Goal: Entertainment & Leisure: Consume media (video, audio)

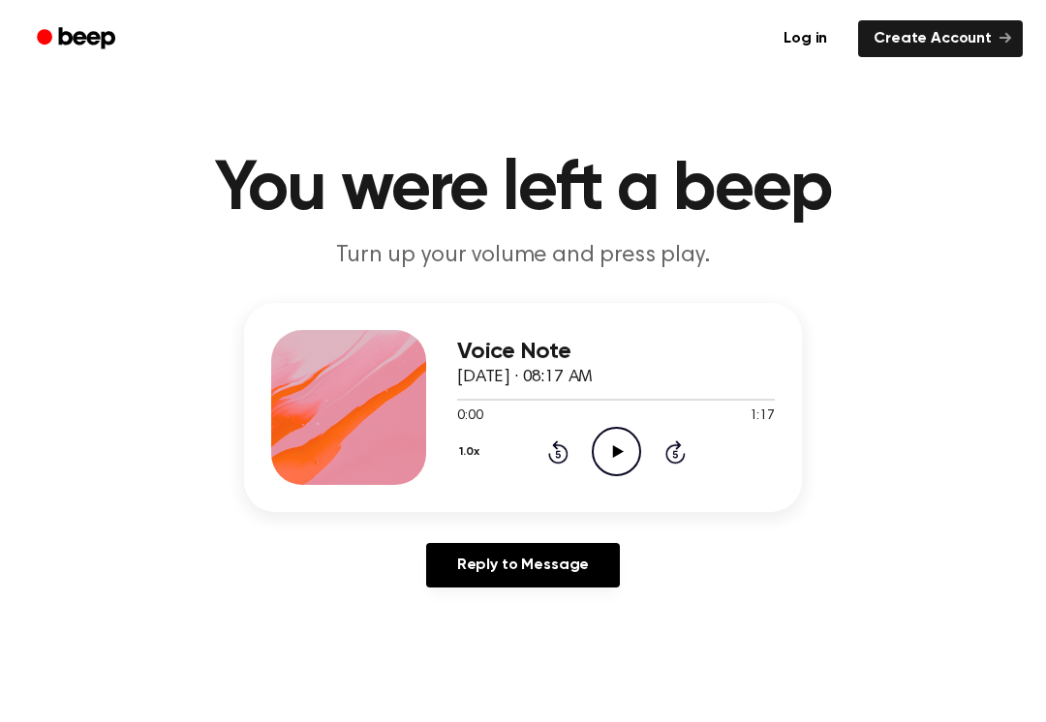
click at [609, 449] on icon "Play Audio" at bounding box center [616, 451] width 49 height 49
click at [622, 442] on icon "Pause Audio" at bounding box center [616, 451] width 49 height 49
click at [480, 402] on div at bounding box center [616, 398] width 318 height 15
click at [471, 394] on span at bounding box center [472, 399] width 15 height 15
click at [476, 397] on div at bounding box center [616, 398] width 318 height 15
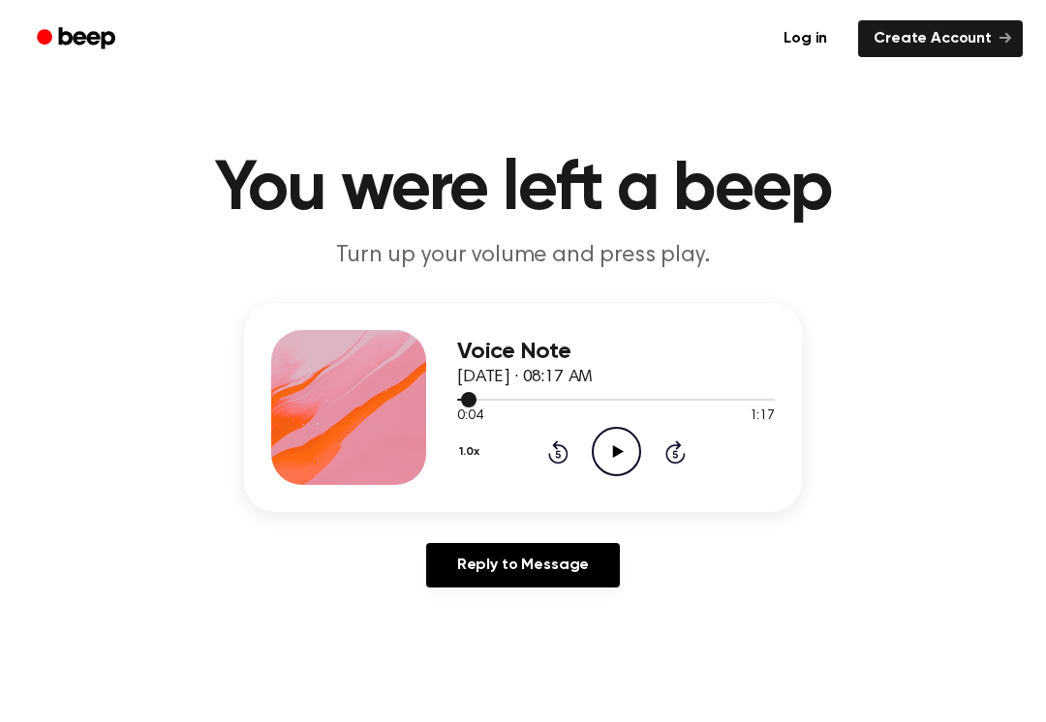
click at [469, 397] on span at bounding box center [468, 399] width 15 height 15
click at [560, 448] on icon "Rewind 5 seconds" at bounding box center [557, 452] width 21 height 25
click at [614, 441] on icon "Play Audio" at bounding box center [616, 451] width 49 height 49
click at [620, 464] on icon "Pause Audio" at bounding box center [616, 451] width 49 height 49
click at [623, 422] on div "0:03 1:17" at bounding box center [616, 417] width 318 height 20
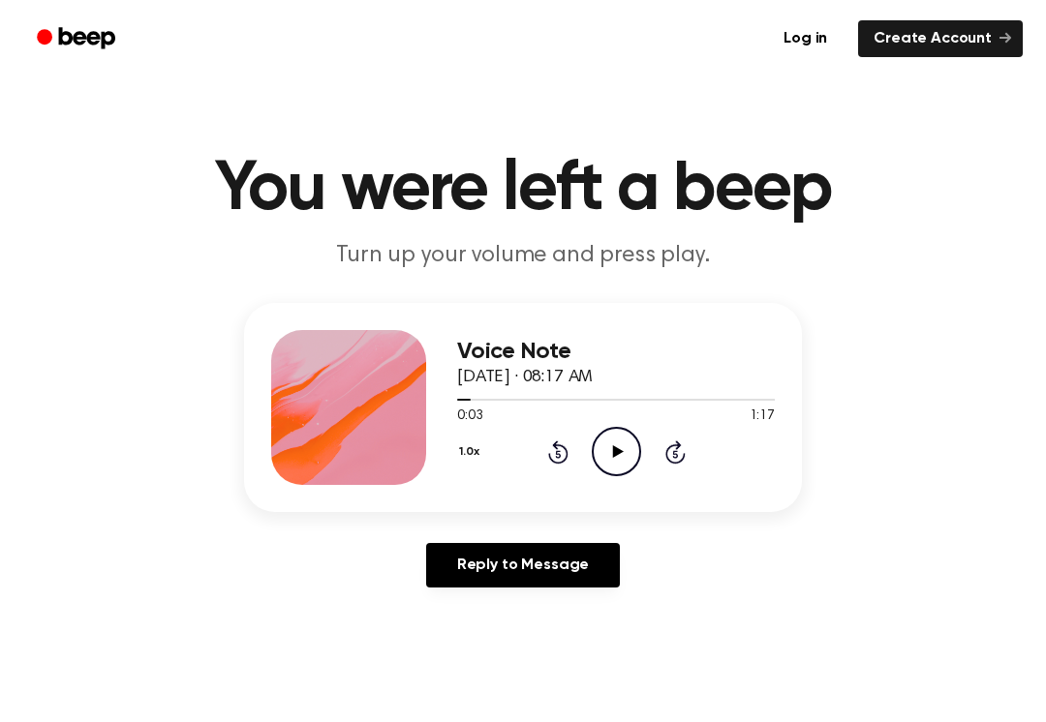
click at [615, 447] on icon at bounding box center [617, 451] width 11 height 13
click at [565, 461] on icon at bounding box center [558, 452] width 20 height 23
click at [564, 460] on icon at bounding box center [558, 452] width 20 height 23
click at [549, 457] on icon at bounding box center [558, 452] width 20 height 23
click at [547, 461] on icon "Rewind 5 seconds" at bounding box center [557, 452] width 21 height 25
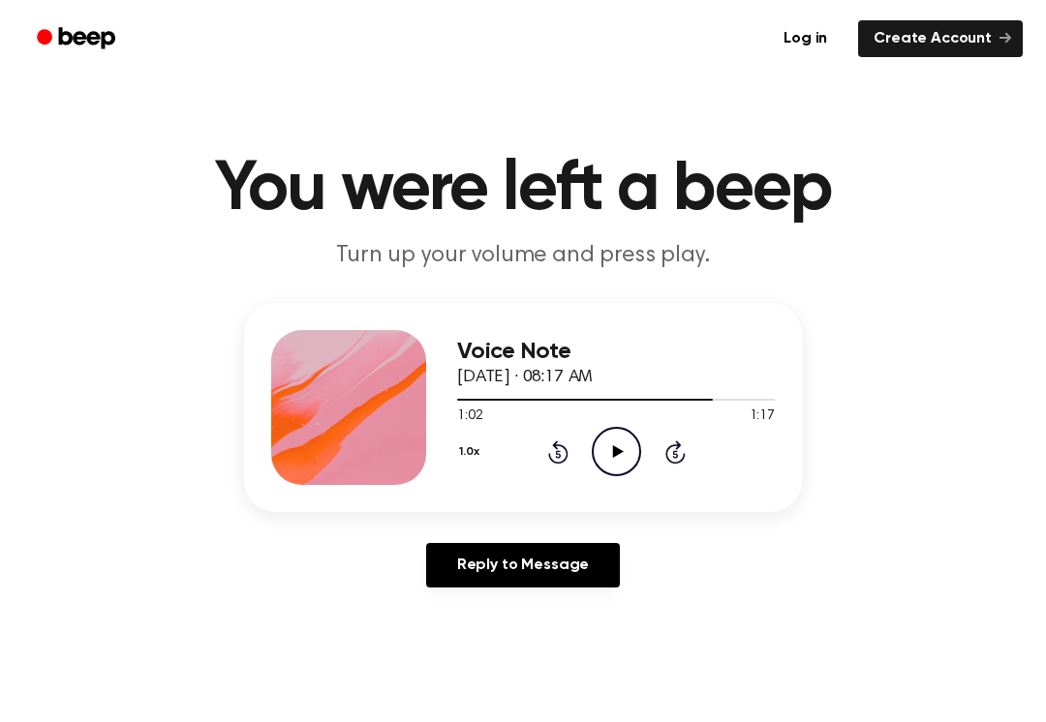
click at [552, 468] on div "1.0x Rewind 5 seconds Play Audio Skip 5 seconds" at bounding box center [616, 451] width 318 height 49
click at [552, 463] on icon "Rewind 5 seconds" at bounding box center [557, 452] width 21 height 25
click at [547, 448] on icon "Rewind 5 seconds" at bounding box center [557, 452] width 21 height 25
click at [552, 443] on icon "Rewind 5 seconds" at bounding box center [557, 452] width 21 height 25
click at [551, 452] on icon "Rewind 5 seconds" at bounding box center [557, 452] width 21 height 25
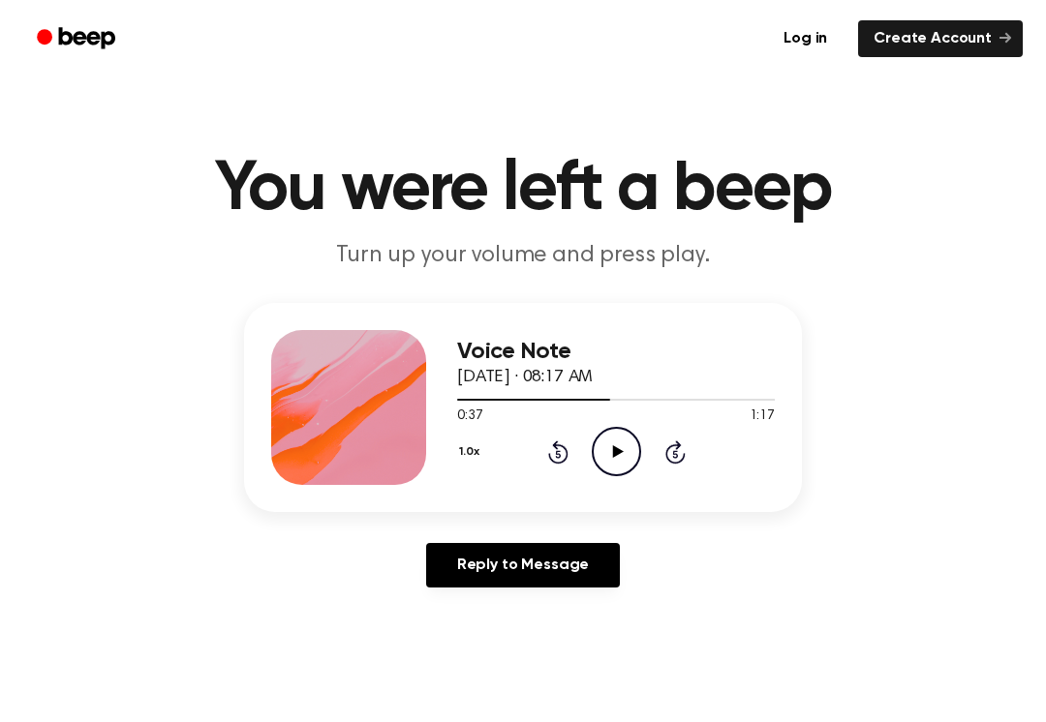
click at [553, 449] on icon "Rewind 5 seconds" at bounding box center [557, 452] width 21 height 25
click at [549, 442] on icon "Rewind 5 seconds" at bounding box center [557, 452] width 21 height 25
click at [567, 454] on icon at bounding box center [558, 452] width 20 height 23
click at [557, 452] on icon at bounding box center [557, 454] width 5 height 8
click at [547, 455] on icon "Rewind 5 seconds" at bounding box center [557, 452] width 21 height 25
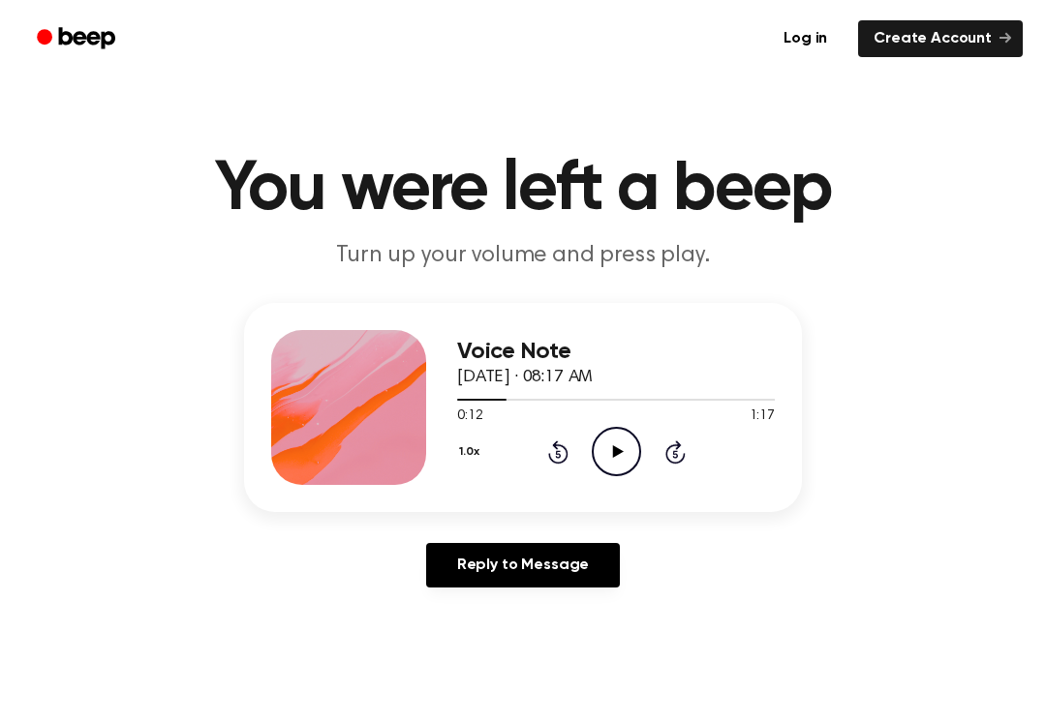
click at [551, 444] on icon "Rewind 5 seconds" at bounding box center [557, 452] width 21 height 25
click at [553, 446] on icon at bounding box center [558, 452] width 20 height 23
click at [552, 445] on icon at bounding box center [558, 452] width 20 height 23
click at [567, 456] on icon at bounding box center [558, 452] width 20 height 23
click at [447, 458] on div "Voice Note [DATE] · 08:17 AM 0:00 1:17 Your browser does not support the [objec…" at bounding box center [523, 407] width 558 height 209
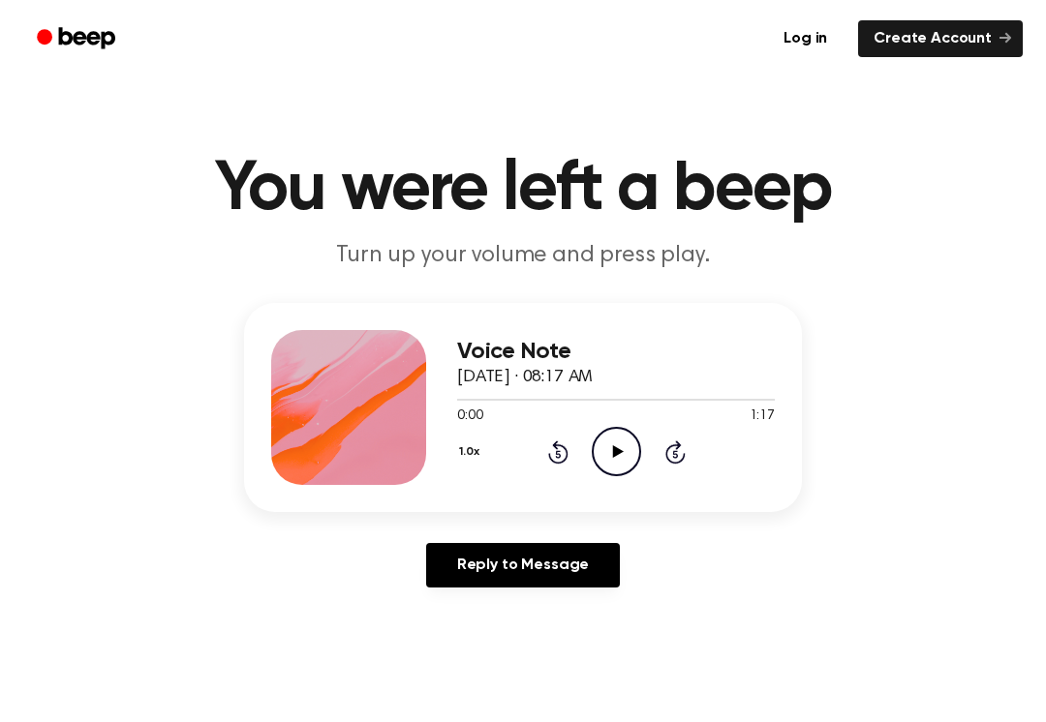
click at [446, 458] on div "Voice Note [DATE] · 08:17 AM 0:00 1:17 Your browser does not support the [objec…" at bounding box center [523, 407] width 558 height 209
click at [475, 458] on button "1.0x" at bounding box center [471, 452] width 29 height 33
click at [476, 663] on div "2.0x" at bounding box center [494, 676] width 75 height 36
click at [492, 671] on main "You were left a beep Turn up your volume and press play. Voice Note [DATE] · 08…" at bounding box center [523, 597] width 1046 height 1194
click at [632, 445] on icon "Play Audio" at bounding box center [616, 451] width 49 height 49
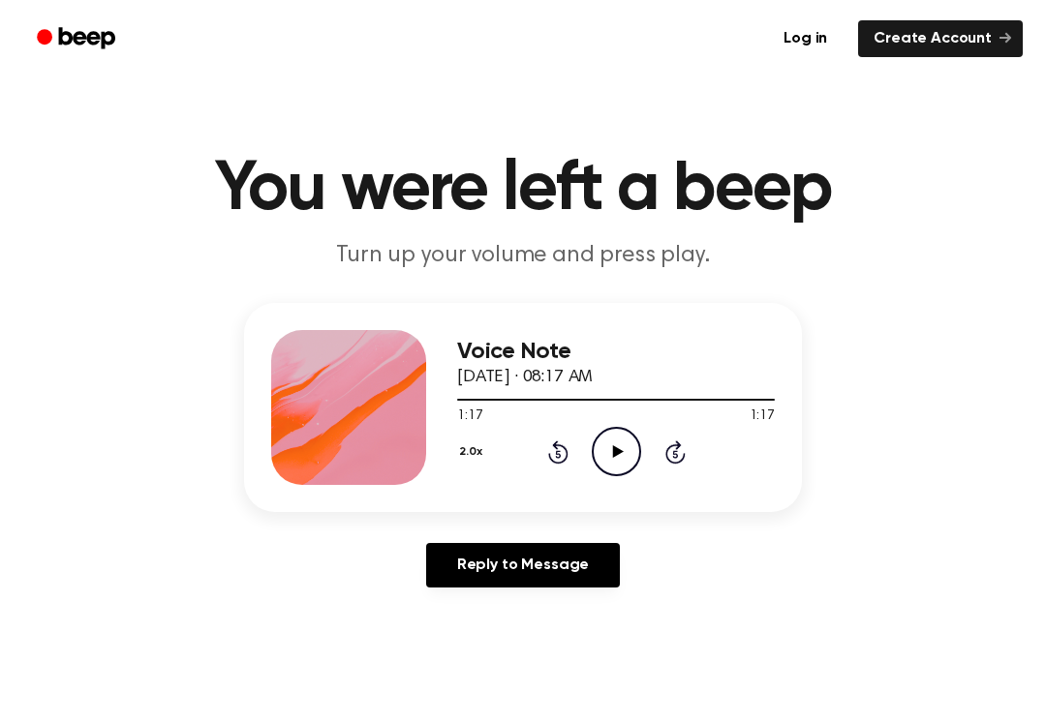
click at [471, 463] on button "2.0x" at bounding box center [473, 452] width 32 height 33
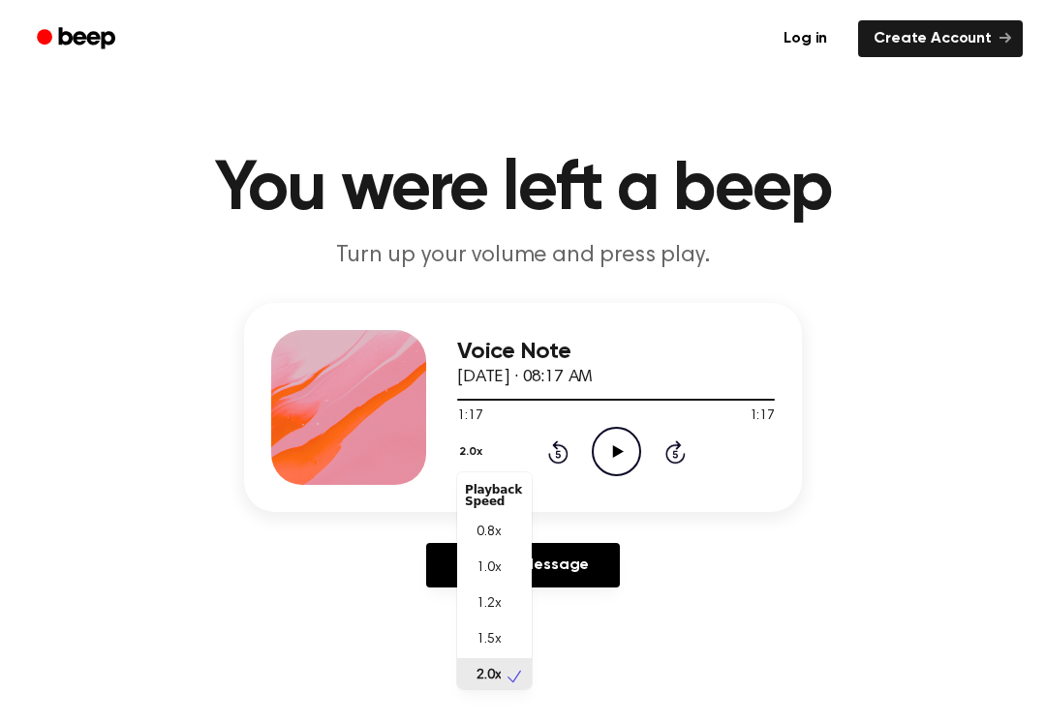
scroll to position [5, 0]
click at [505, 526] on div "0.8x" at bounding box center [494, 528] width 75 height 36
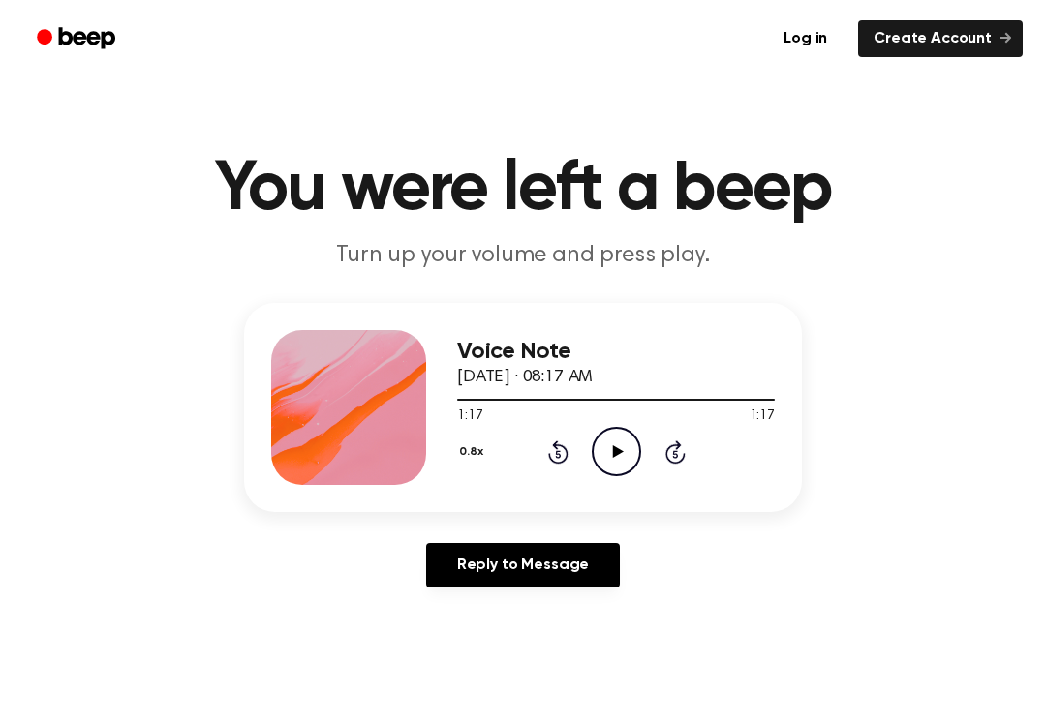
click at [639, 455] on circle at bounding box center [616, 451] width 47 height 47
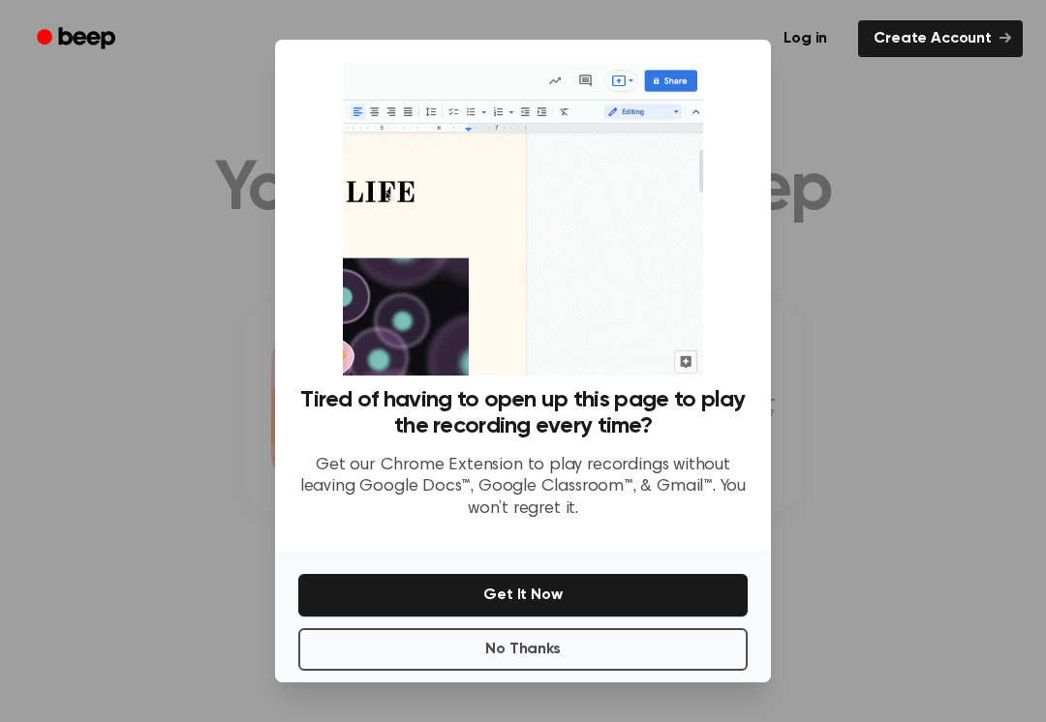
click at [573, 642] on button "No Thanks" at bounding box center [522, 649] width 449 height 43
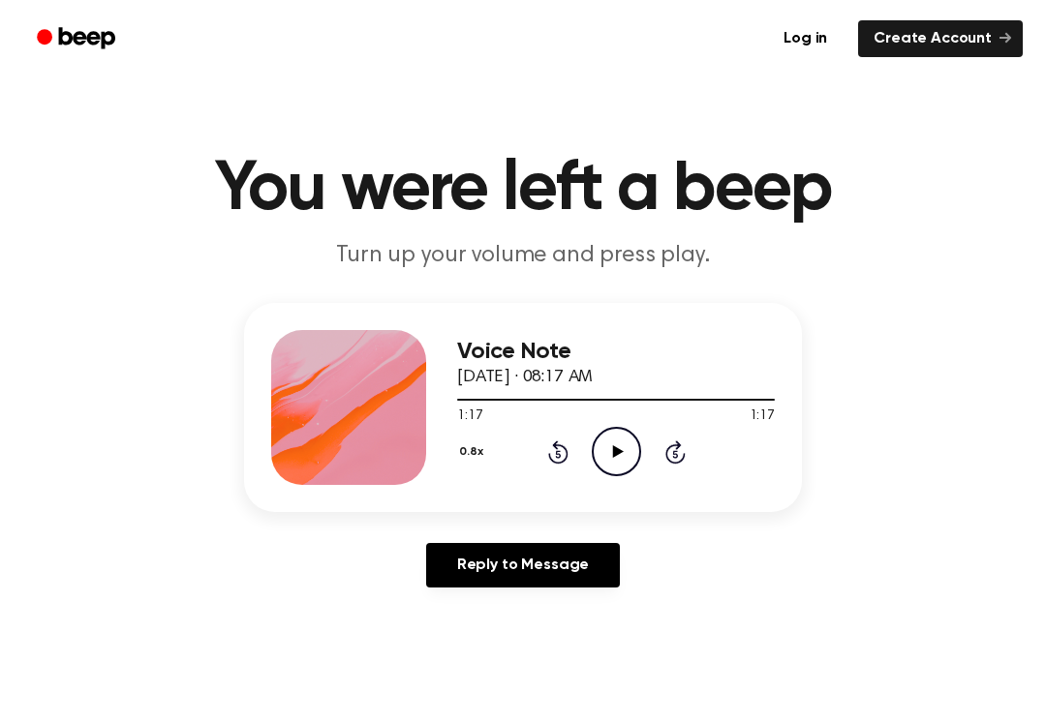
click at [558, 451] on icon at bounding box center [557, 454] width 5 height 8
click at [543, 449] on div "0.8x Rewind 5 seconds Play Audio Skip 5 seconds" at bounding box center [616, 451] width 318 height 49
click at [550, 454] on icon at bounding box center [558, 452] width 20 height 23
click at [555, 454] on icon "Rewind 5 seconds" at bounding box center [557, 452] width 21 height 25
click at [556, 460] on icon "Rewind 5 seconds" at bounding box center [557, 452] width 21 height 25
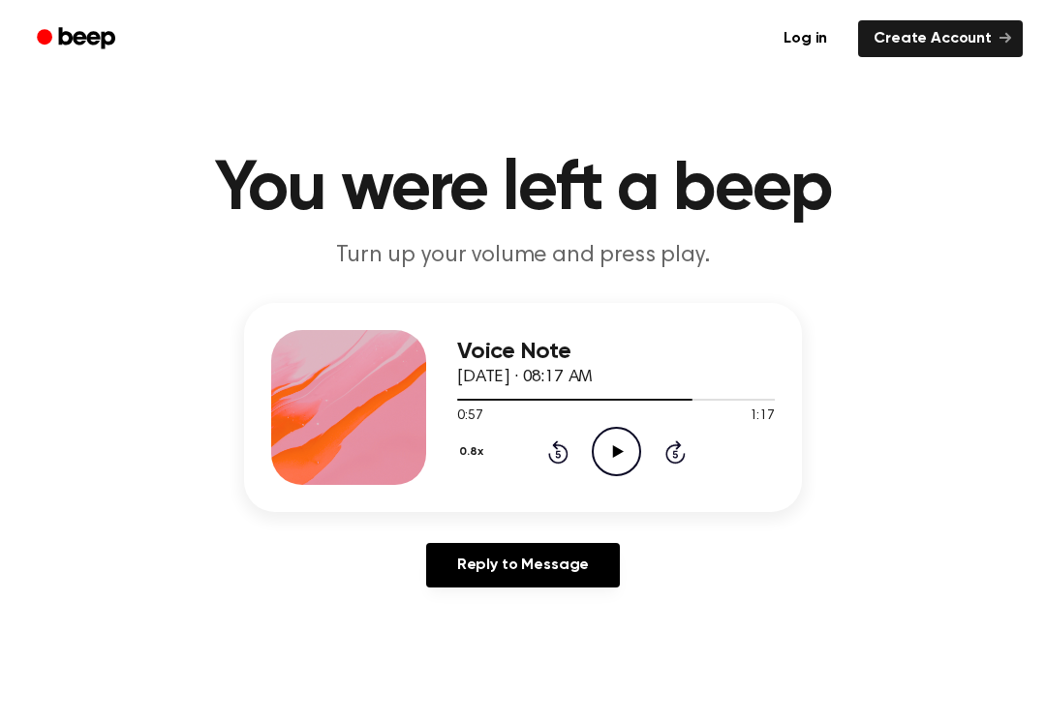
click at [557, 454] on icon at bounding box center [557, 454] width 5 height 8
click at [556, 450] on icon "Rewind 5 seconds" at bounding box center [557, 452] width 21 height 25
click at [564, 456] on icon "Rewind 5 seconds" at bounding box center [557, 452] width 21 height 25
click at [555, 462] on icon at bounding box center [558, 452] width 20 height 23
click at [555, 458] on icon "Rewind 5 seconds" at bounding box center [557, 452] width 21 height 25
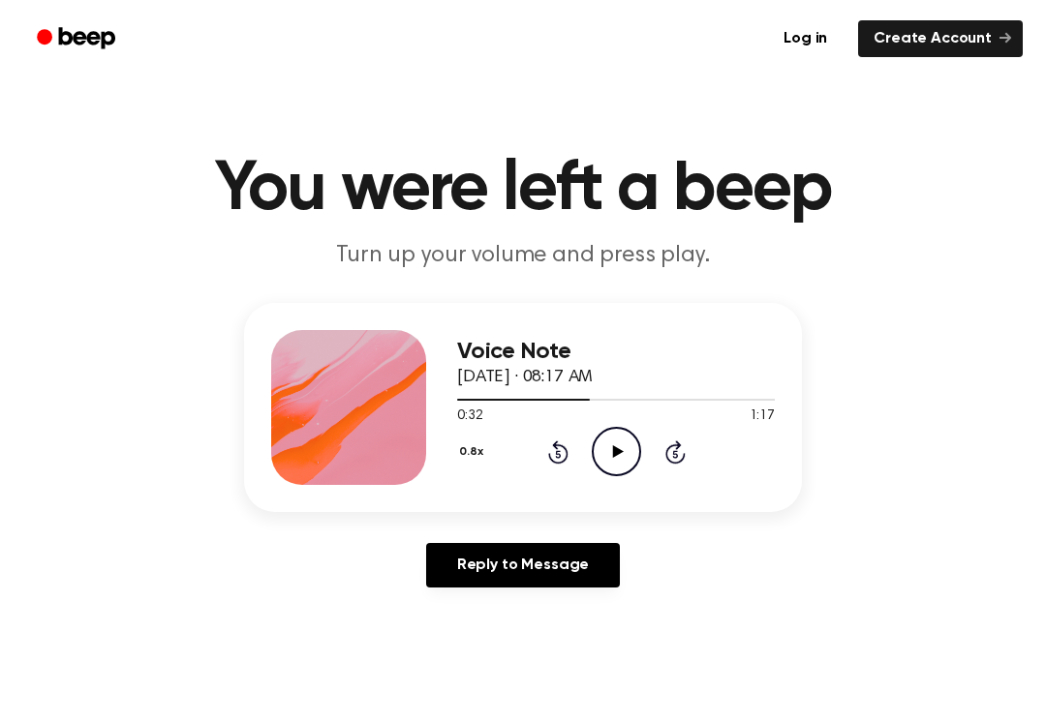
click at [569, 454] on div "0.8x Rewind 5 seconds Play Audio Skip 5 seconds" at bounding box center [616, 451] width 318 height 49
click at [561, 456] on icon "Rewind 5 seconds" at bounding box center [557, 452] width 21 height 25
click at [586, 436] on div "0.8x Rewind 5 seconds Play Audio Skip 5 seconds" at bounding box center [616, 451] width 318 height 49
click at [546, 469] on div "0.8x Rewind 5 seconds Play Audio Skip 5 seconds" at bounding box center [616, 451] width 318 height 49
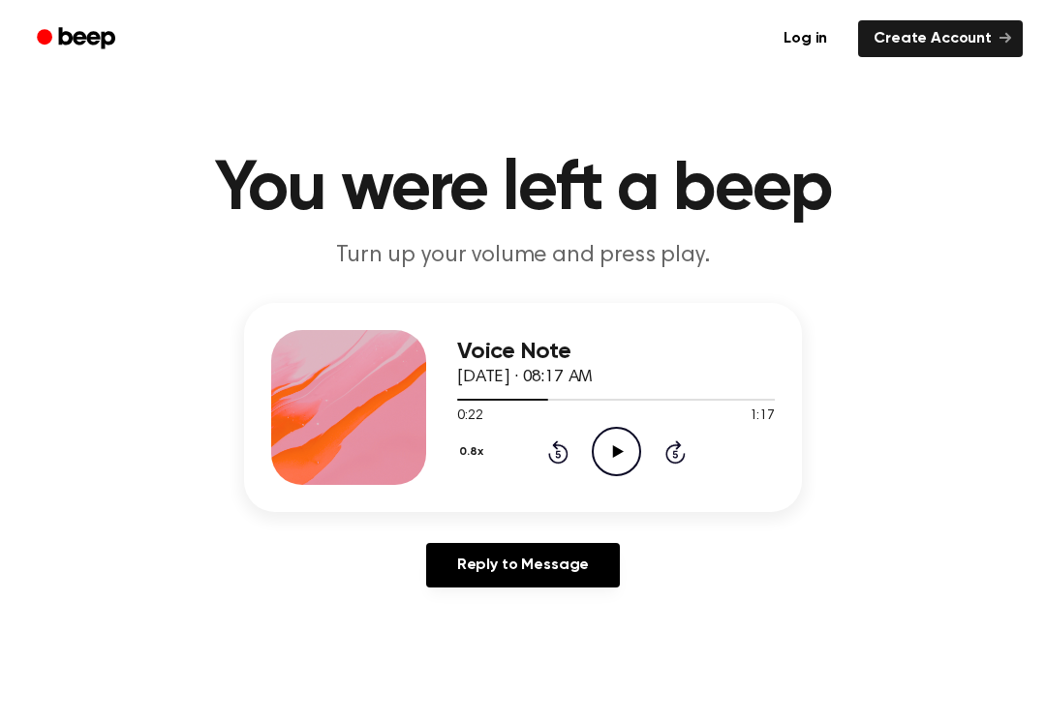
click at [561, 465] on div "0.8x Rewind 5 seconds Play Audio Skip 5 seconds" at bounding box center [616, 451] width 318 height 49
click at [562, 470] on div "0.8x Rewind 5 seconds Play Audio Skip 5 seconds" at bounding box center [616, 451] width 318 height 49
click at [553, 464] on icon "Rewind 5 seconds" at bounding box center [557, 452] width 21 height 25
click at [555, 467] on div "0.8x Rewind 5 seconds Play Audio Skip 5 seconds" at bounding box center [616, 451] width 318 height 49
click at [561, 463] on icon at bounding box center [558, 452] width 20 height 23
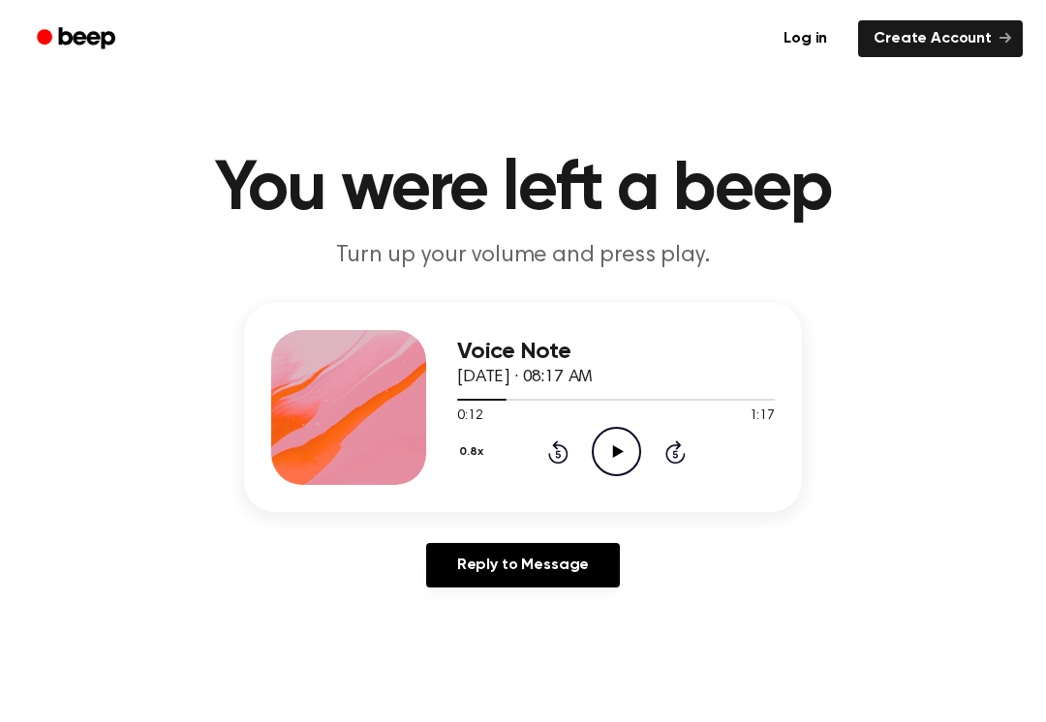
click at [564, 468] on div "0.8x Rewind 5 seconds Play Audio Skip 5 seconds" at bounding box center [616, 451] width 318 height 49
click at [550, 470] on div "0.8x Rewind 5 seconds Play Audio Skip 5 seconds" at bounding box center [616, 451] width 318 height 49
click at [562, 464] on icon at bounding box center [558, 452] width 20 height 23
click at [560, 450] on icon "Rewind 5 seconds" at bounding box center [557, 452] width 21 height 25
click at [559, 460] on icon "Rewind 5 seconds" at bounding box center [557, 452] width 21 height 25
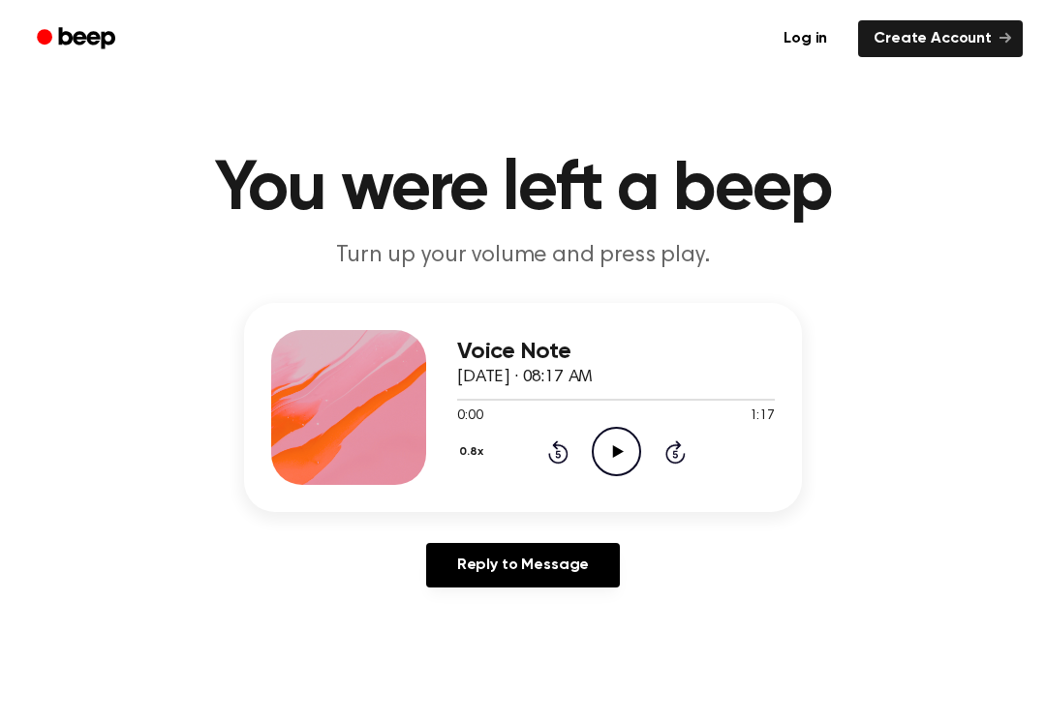
click at [632, 446] on icon "Play Audio" at bounding box center [616, 451] width 49 height 49
click at [470, 467] on button "0.8x" at bounding box center [473, 452] width 33 height 33
click at [511, 631] on div "1.5x" at bounding box center [494, 632] width 75 height 36
click at [510, 622] on main "You were left a beep Turn up your volume and press play. Voice Note [DATE] · 08…" at bounding box center [523, 597] width 1046 height 1194
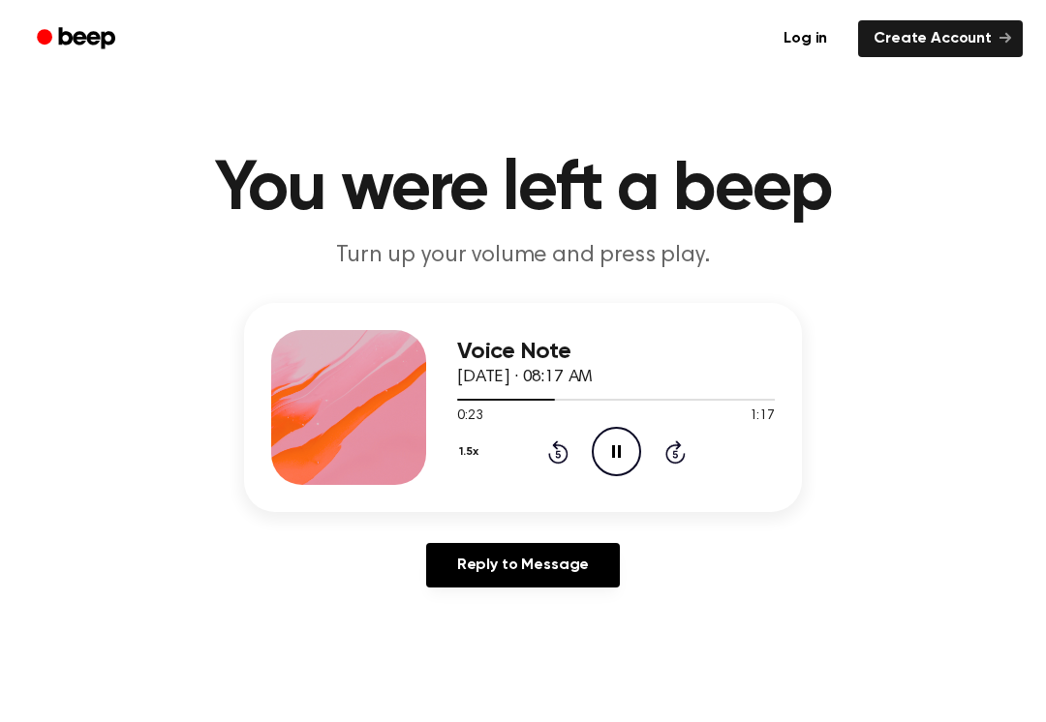
click at [471, 454] on button "1.5x" at bounding box center [471, 452] width 28 height 33
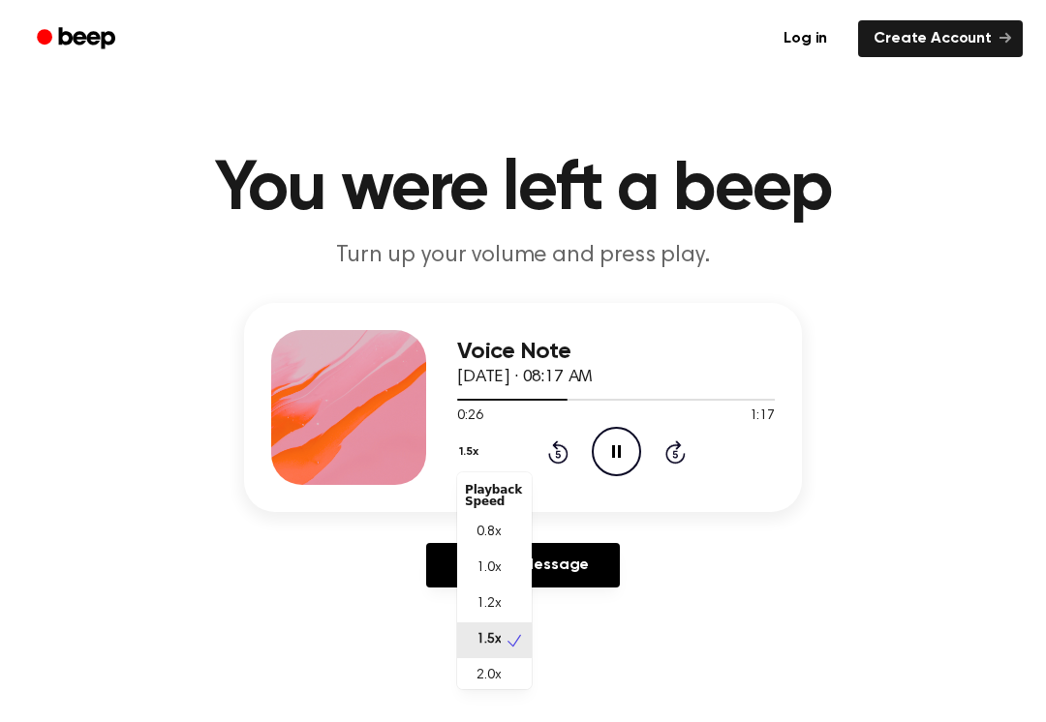
click at [494, 673] on span "2.0x" at bounding box center [488, 676] width 24 height 20
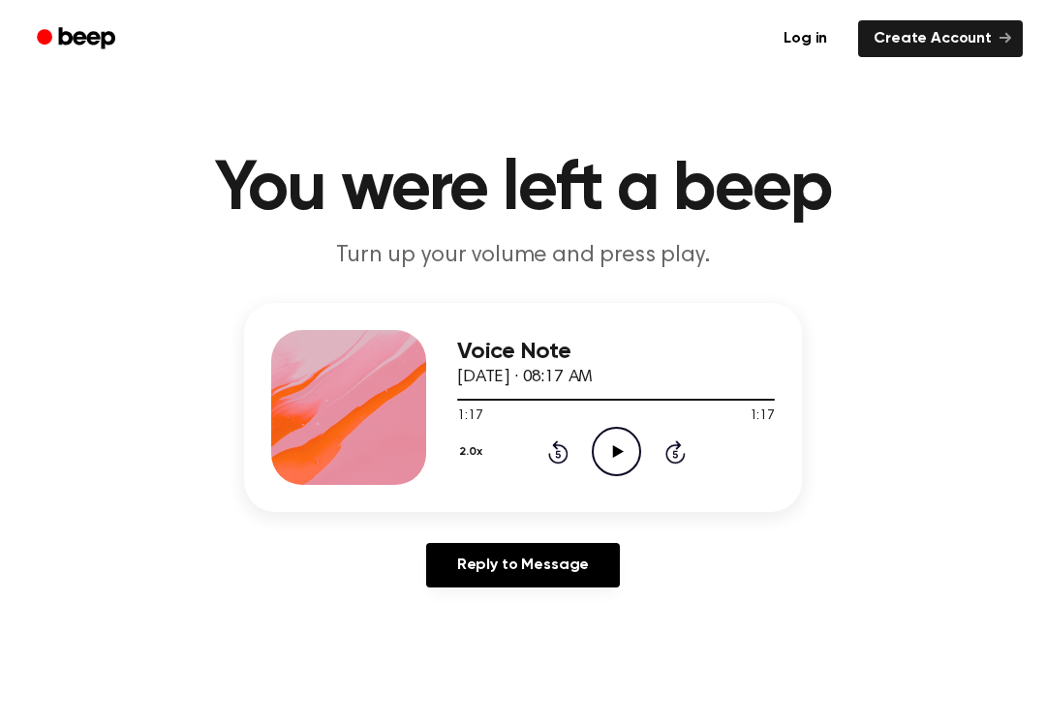
click at [608, 463] on icon "Play Audio" at bounding box center [616, 451] width 49 height 49
click at [621, 461] on icon "Pause Audio" at bounding box center [616, 451] width 49 height 49
click at [459, 444] on button "2.0x" at bounding box center [473, 452] width 32 height 33
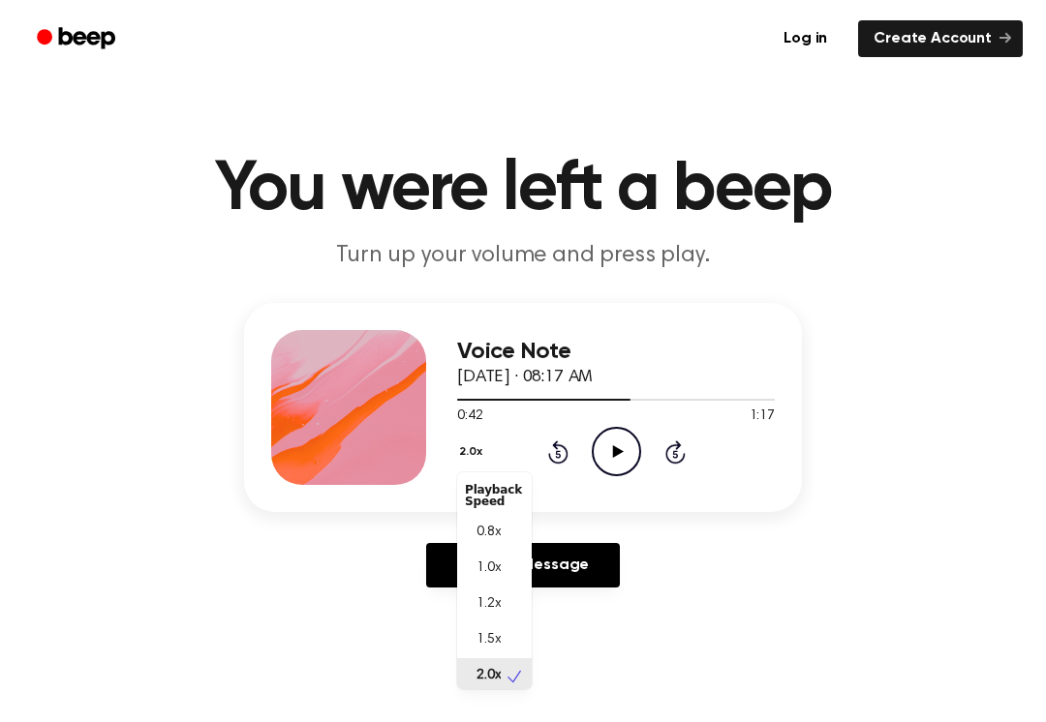
scroll to position [5, 0]
click at [506, 564] on div "1.0x" at bounding box center [494, 564] width 75 height 36
